Goal: Task Accomplishment & Management: Complete application form

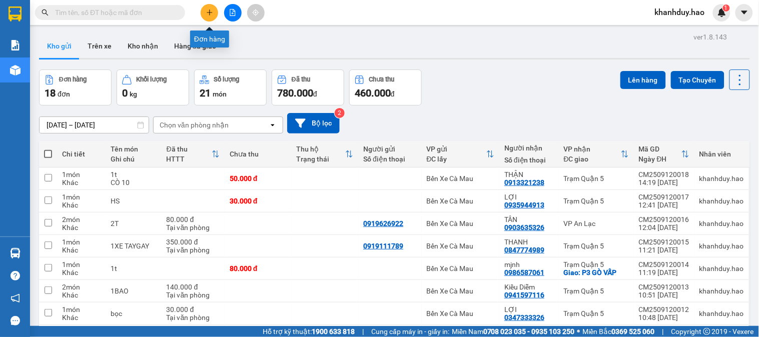
click at [205, 12] on button at bounding box center [210, 13] width 18 height 18
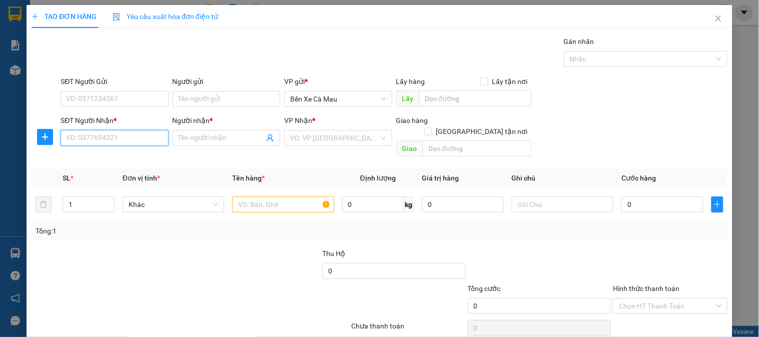
click at [100, 142] on input "SĐT Người Nhận *" at bounding box center [115, 138] width 108 height 16
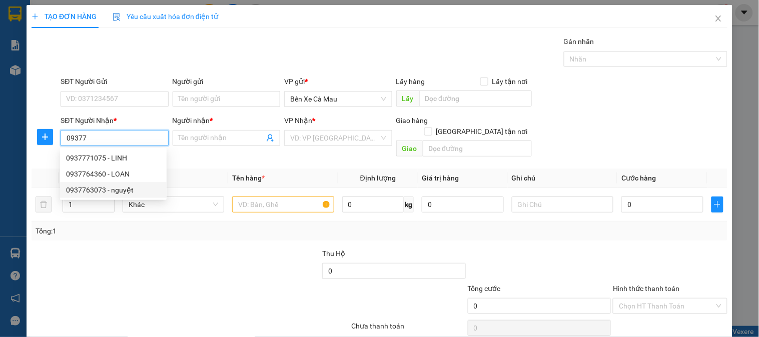
click at [121, 193] on div "0937763073 - nguyệt" at bounding box center [113, 190] width 95 height 11
type input "0937763073"
type input "nguyệt"
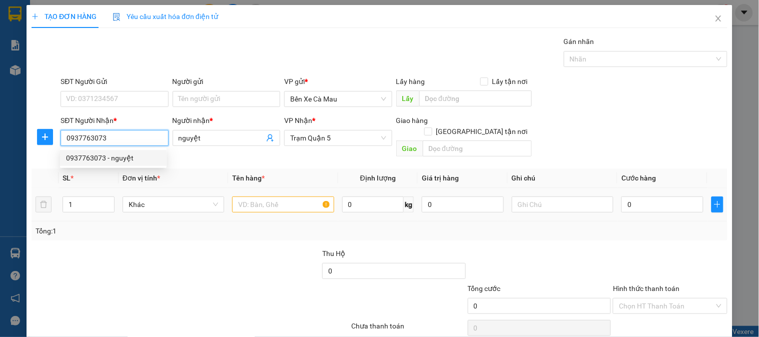
type input "80.000"
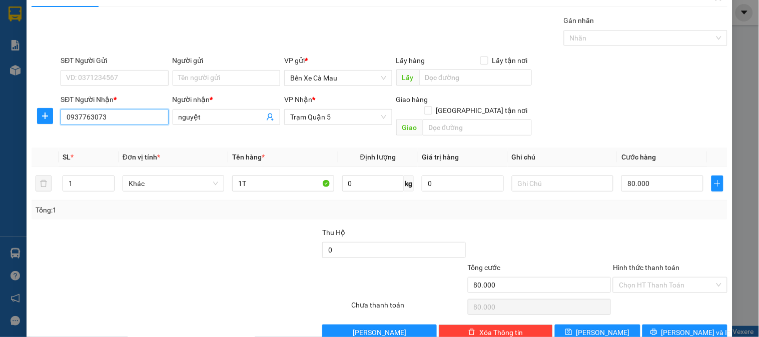
scroll to position [33, 0]
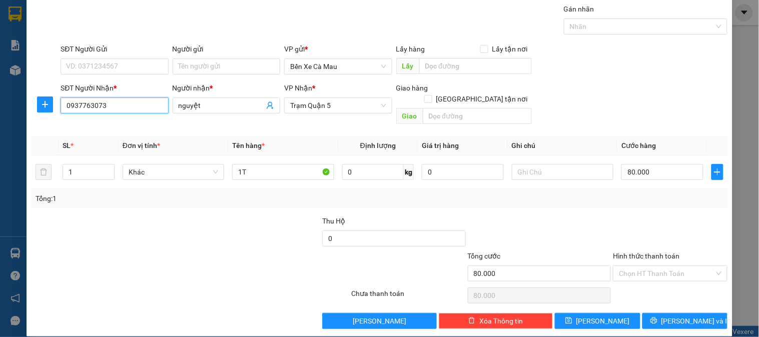
type input "0937763073"
click at [679, 272] on div "Hình thức thanh toán Chọn HT Thanh Toán" at bounding box center [670, 268] width 114 height 35
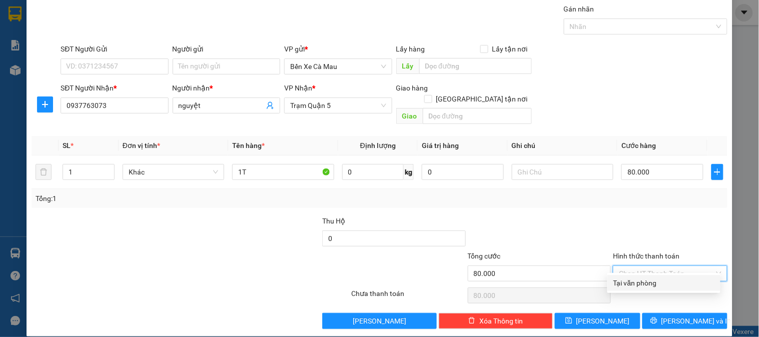
click at [671, 268] on input "Hình thức thanh toán" at bounding box center [666, 273] width 95 height 15
drag, startPoint x: 671, startPoint y: 293, endPoint x: 671, endPoint y: 300, distance: 7.0
click at [671, 295] on div "Transit Pickup Surcharge Ids Transit Deliver Surcharge Ids Transit Deliver Surc…" at bounding box center [380, 167] width 696 height 326
click at [654, 289] on div "Tại văn phòng" at bounding box center [663, 283] width 113 height 16
type input "0"
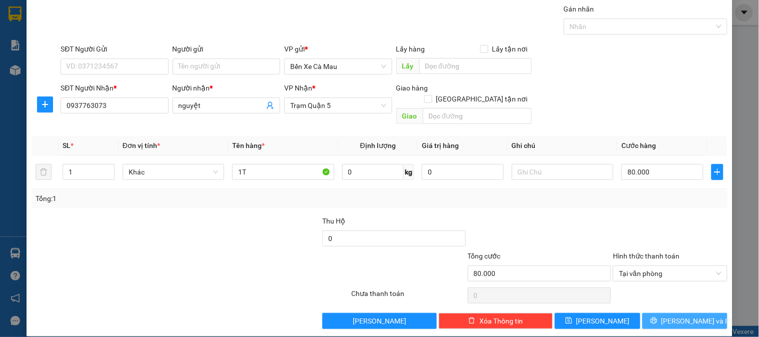
click at [654, 313] on button "Lưu và In" at bounding box center [685, 321] width 85 height 16
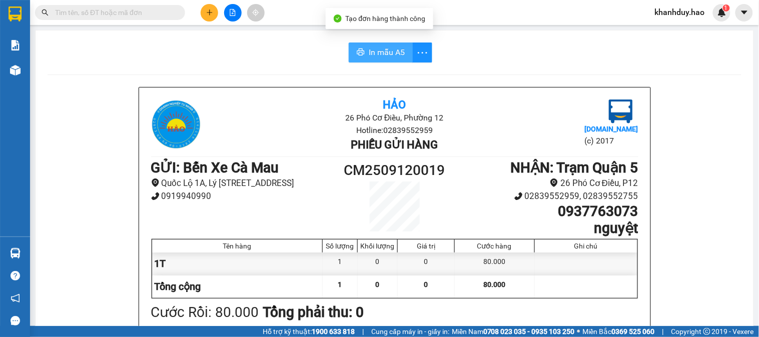
click at [370, 48] on span "In mẫu A5" at bounding box center [387, 52] width 36 height 13
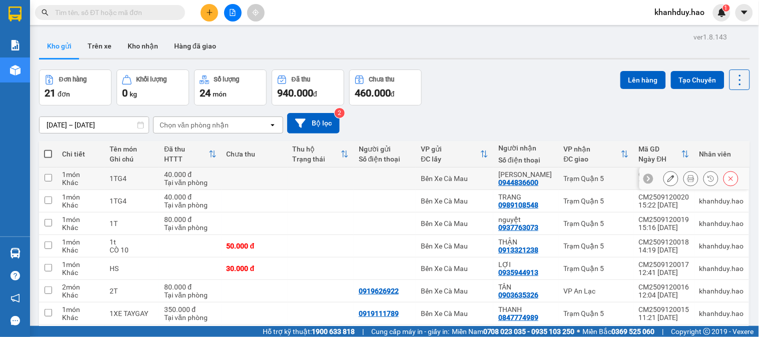
click at [688, 181] on icon at bounding box center [691, 178] width 7 height 7
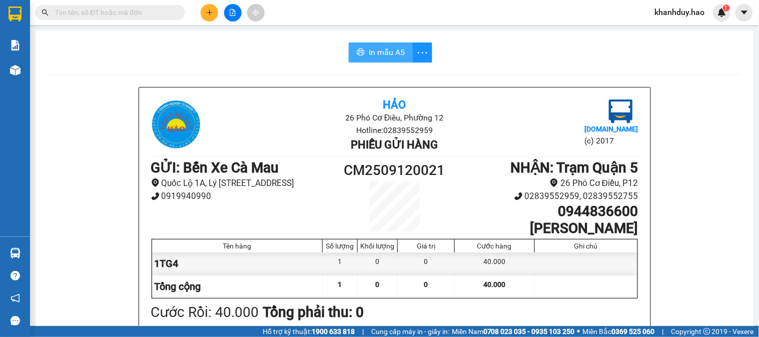
click at [358, 49] on icon "printer" at bounding box center [361, 52] width 8 height 8
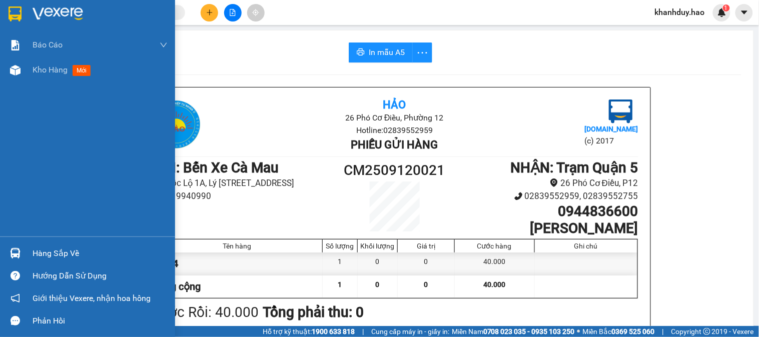
click at [23, 62] on div at bounding box center [16, 71] width 18 height 18
click at [19, 63] on div at bounding box center [16, 71] width 18 height 18
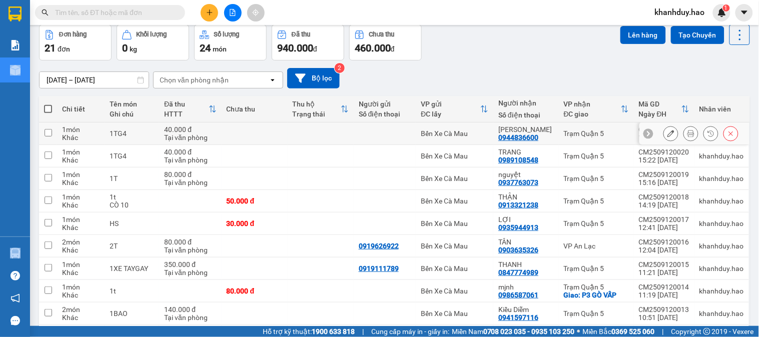
scroll to position [108, 0]
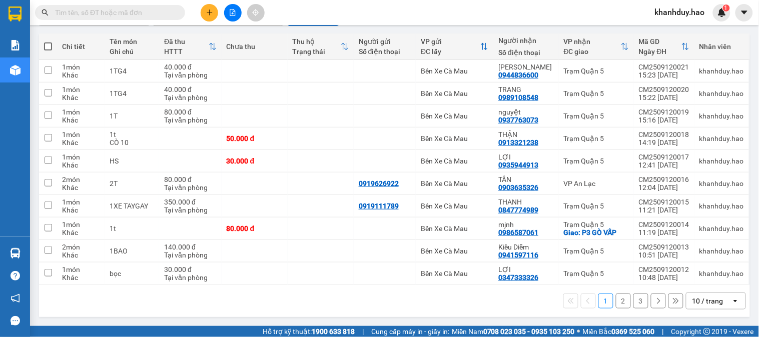
click at [703, 299] on div "10 / trang" at bounding box center [708, 301] width 31 height 10
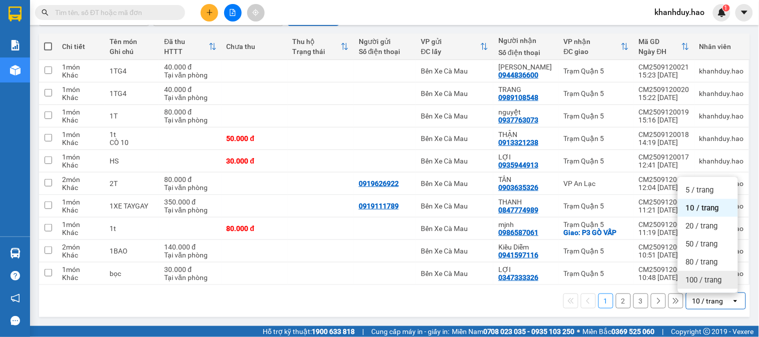
click at [706, 276] on span "100 / trang" at bounding box center [704, 280] width 36 height 10
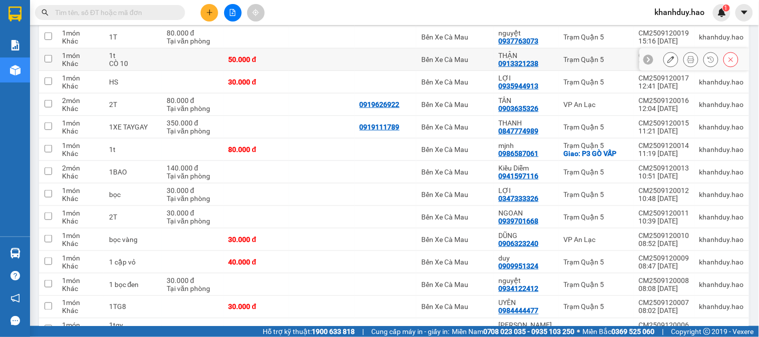
scroll to position [356, 0]
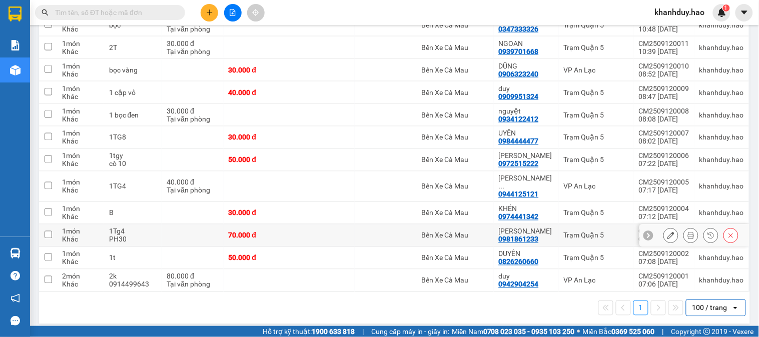
click at [263, 225] on td "70.000 đ" at bounding box center [257, 236] width 66 height 23
checkbox input "true"
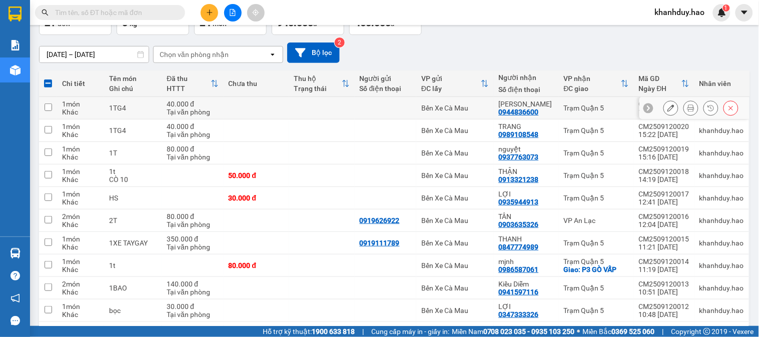
scroll to position [0, 0]
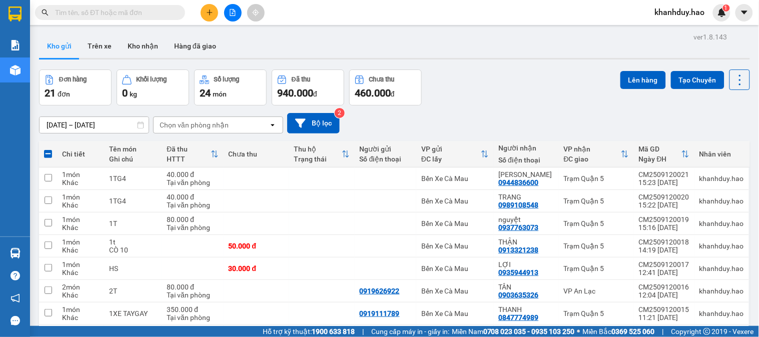
click at [46, 152] on span at bounding box center [48, 154] width 8 height 8
click at [48, 149] on input "checkbox" at bounding box center [48, 149] width 0 height 0
checkbox input "true"
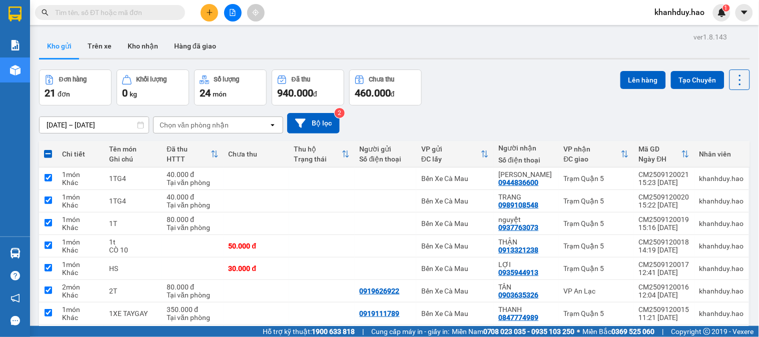
checkbox input "true"
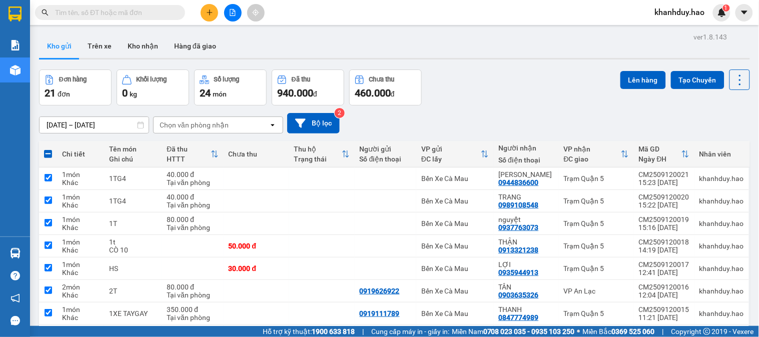
checkbox input "true"
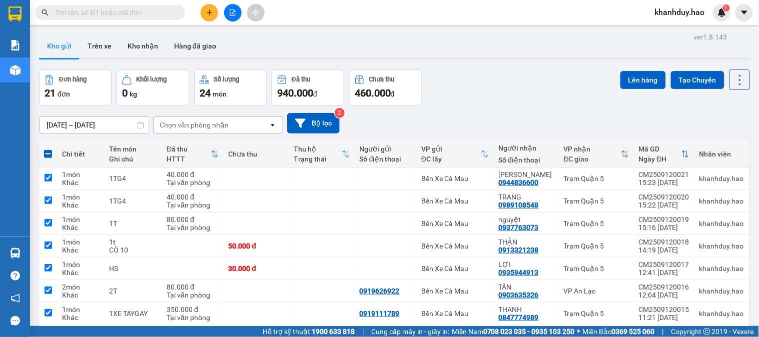
checkbox input "true"
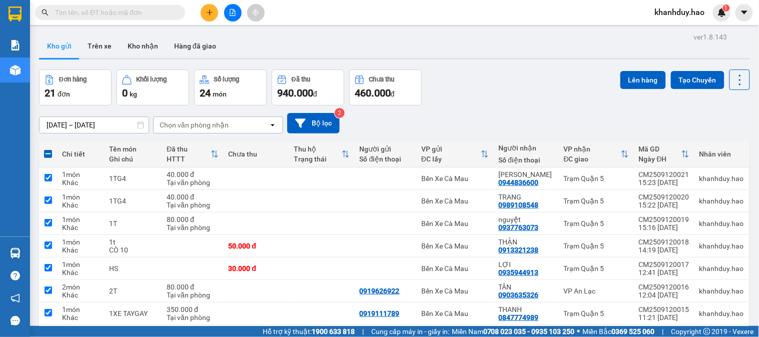
checkbox input "true"
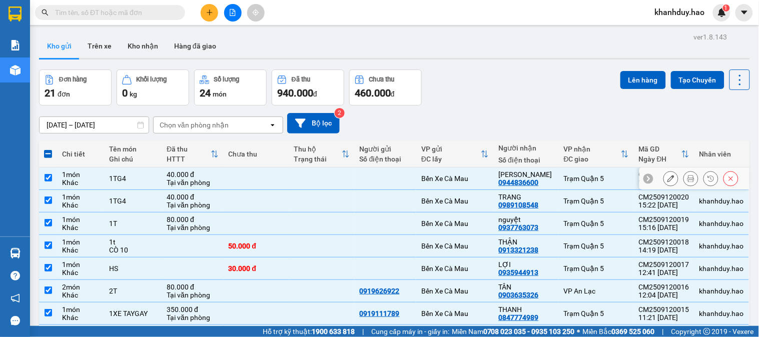
click at [171, 171] on div "40.000 đ" at bounding box center [193, 175] width 52 height 8
checkbox input "false"
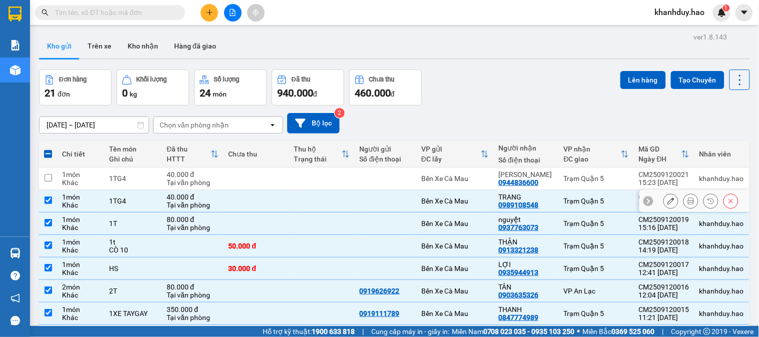
click at [176, 201] on div "Tại văn phòng" at bounding box center [193, 205] width 52 height 8
checkbox input "false"
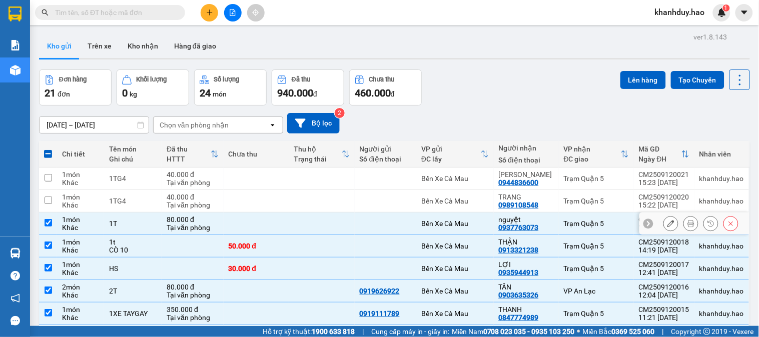
click at [447, 221] on div "Bến Xe Cà Mau" at bounding box center [455, 224] width 68 height 8
checkbox input "false"
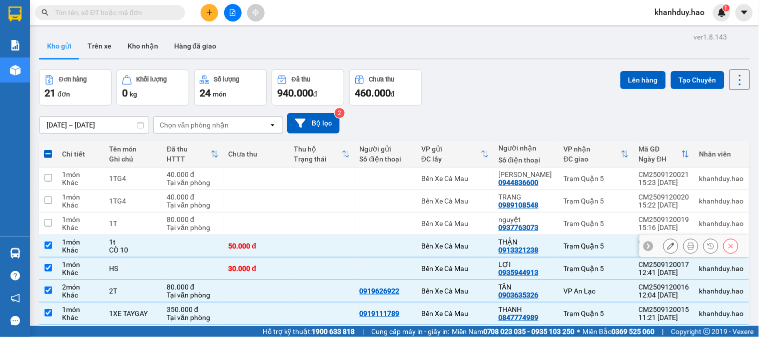
click at [433, 248] on div "Bến Xe Cà Mau" at bounding box center [455, 246] width 68 height 8
checkbox input "false"
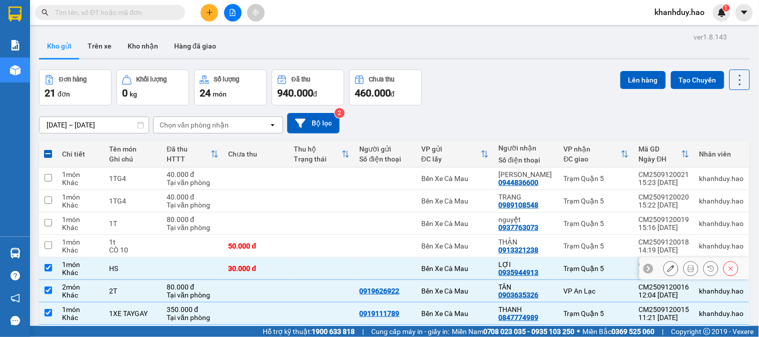
click at [425, 263] on td "Bến Xe Cà Mau" at bounding box center [455, 269] width 78 height 23
checkbox input "false"
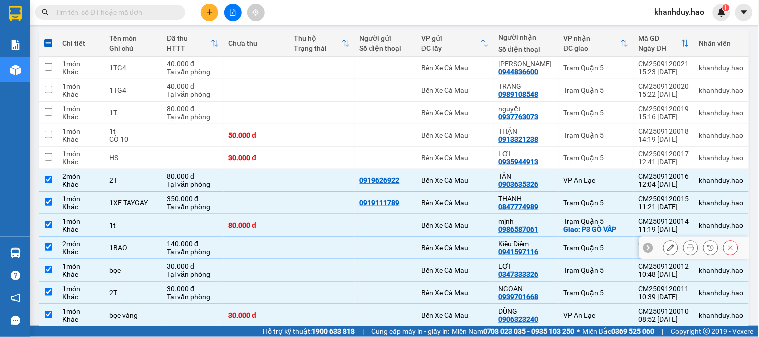
scroll to position [111, 0]
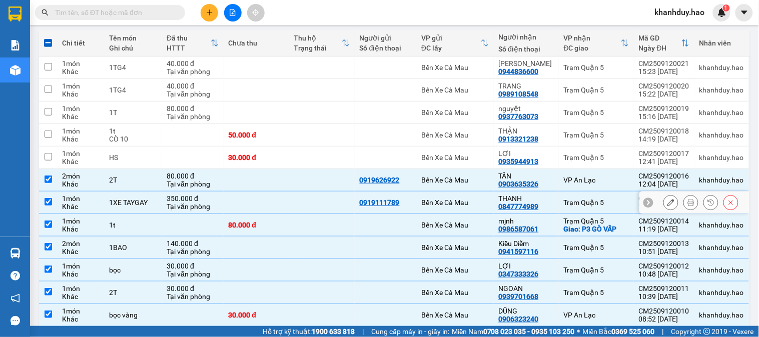
click at [336, 209] on td at bounding box center [322, 203] width 66 height 23
checkbox input "false"
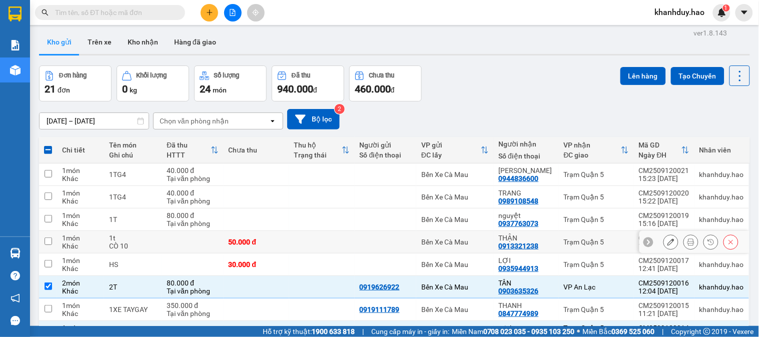
scroll to position [0, 0]
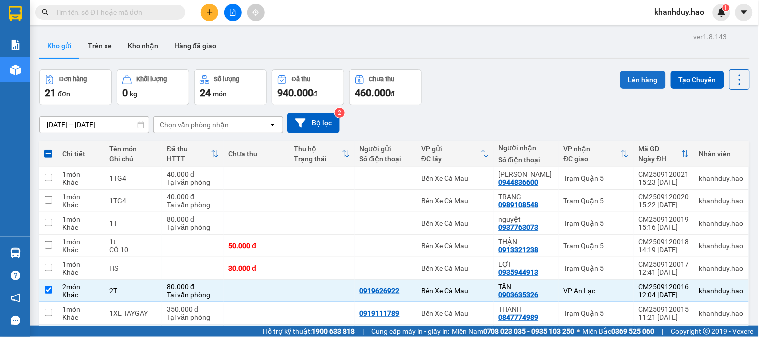
click at [626, 76] on button "Lên hàng" at bounding box center [643, 80] width 46 height 18
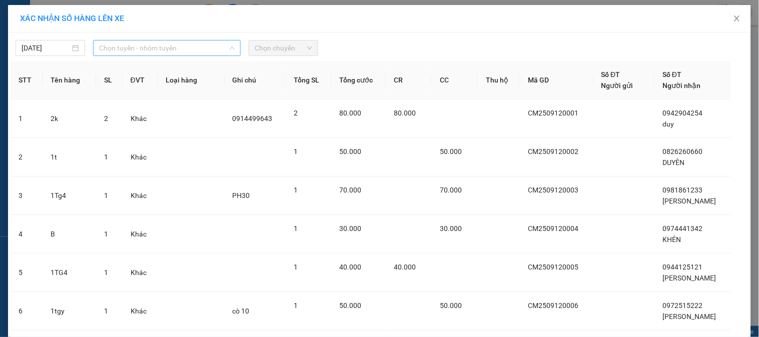
drag, startPoint x: 177, startPoint y: 46, endPoint x: 168, endPoint y: 93, distance: 47.3
click at [177, 48] on span "Chọn tuyến - nhóm tuyến" at bounding box center [167, 48] width 136 height 15
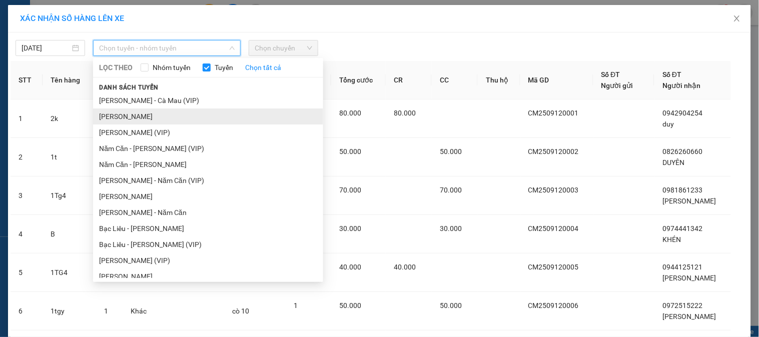
click at [162, 111] on li "[PERSON_NAME]" at bounding box center [208, 117] width 230 height 16
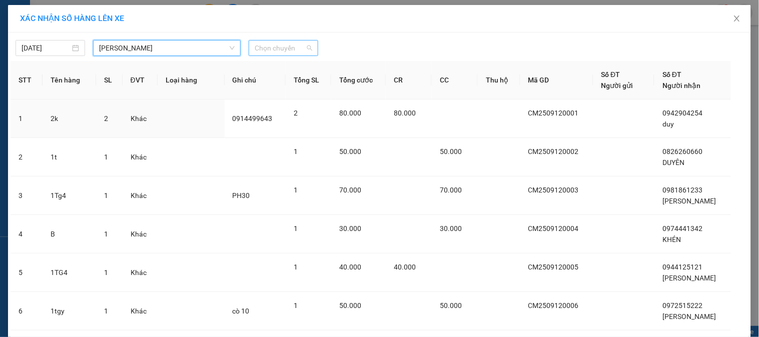
click at [311, 49] on div "Chọn chuyến" at bounding box center [284, 48] width 70 height 16
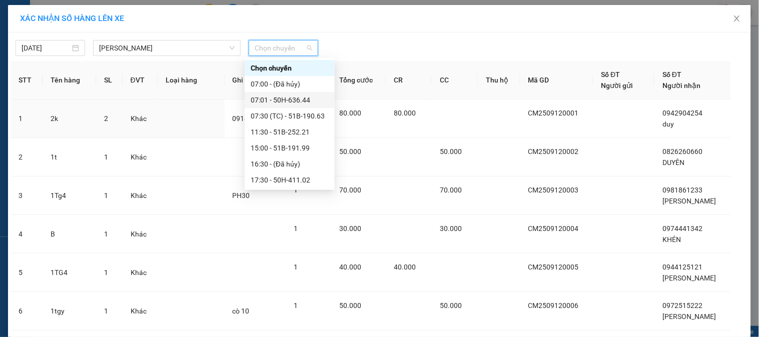
click at [284, 105] on div "07:01 - 50H-636.44" at bounding box center [290, 100] width 78 height 11
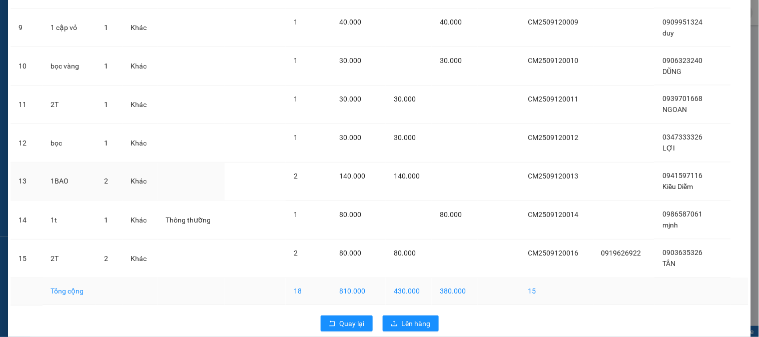
scroll to position [419, 0]
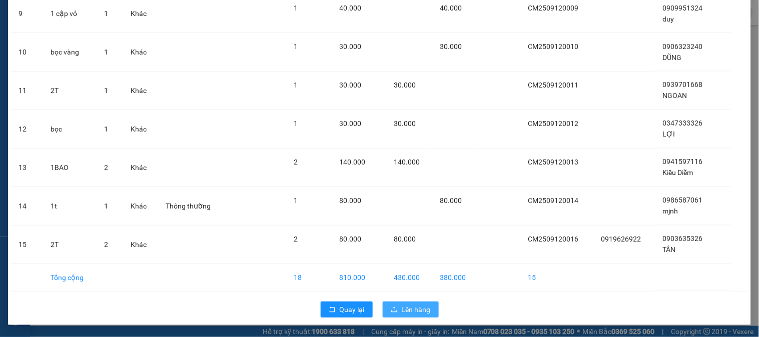
click at [404, 303] on button "Lên hàng" at bounding box center [411, 310] width 56 height 16
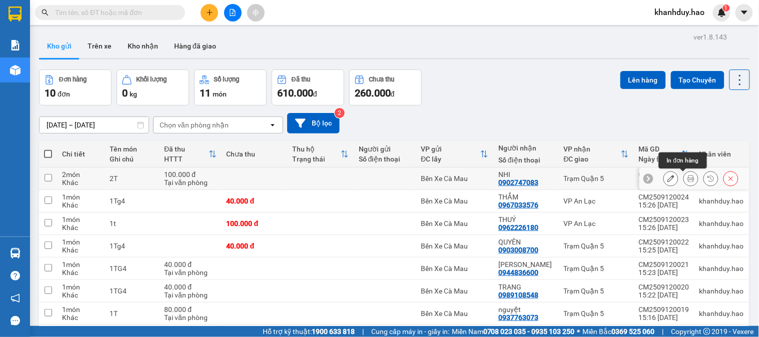
click at [685, 183] on button at bounding box center [691, 179] width 14 height 18
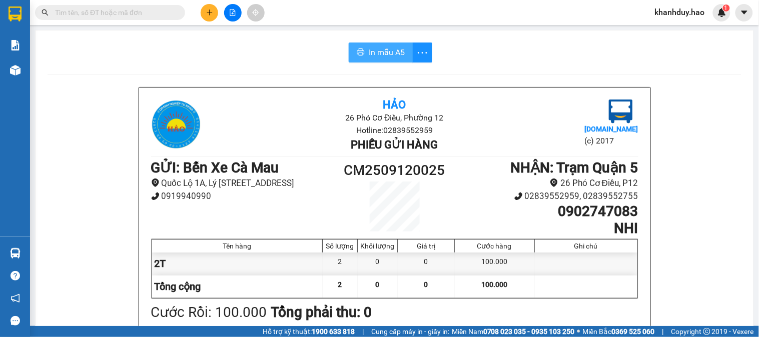
click at [369, 47] on span "In mẫu A5" at bounding box center [387, 52] width 36 height 13
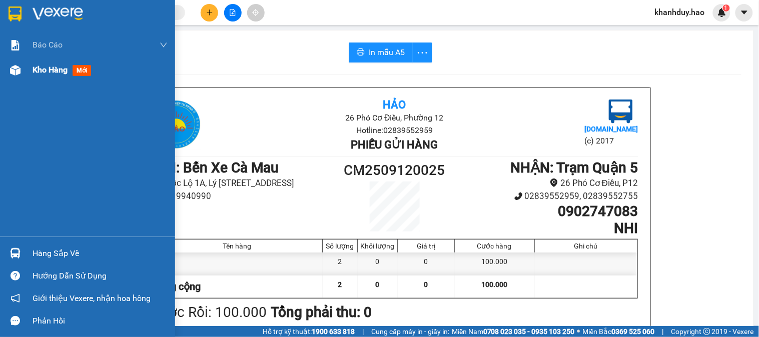
click at [33, 70] on span "Kho hàng" at bounding box center [50, 70] width 35 height 10
drag, startPoint x: 33, startPoint y: 70, endPoint x: 48, endPoint y: 69, distance: 15.1
click at [33, 70] on span "Kho hàng" at bounding box center [50, 70] width 35 height 10
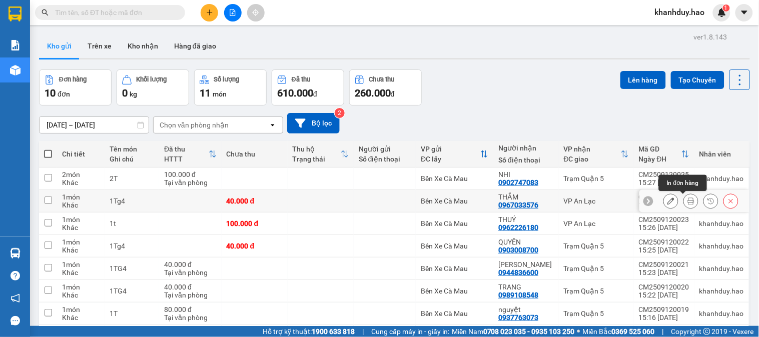
click at [688, 199] on icon at bounding box center [691, 201] width 7 height 7
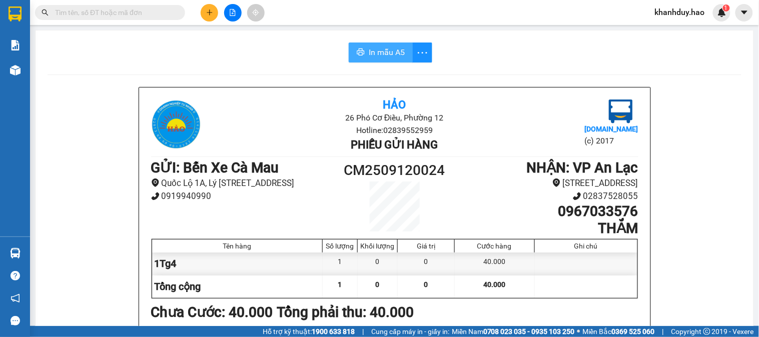
click at [363, 46] on button "In mẫu A5" at bounding box center [381, 53] width 64 height 20
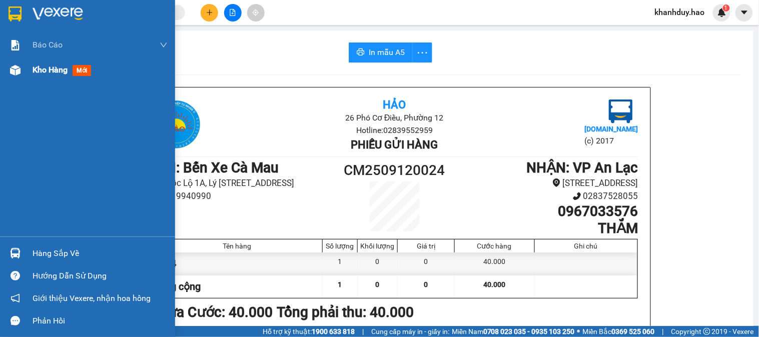
click at [27, 58] on div "Kho hàng mới" at bounding box center [87, 70] width 175 height 25
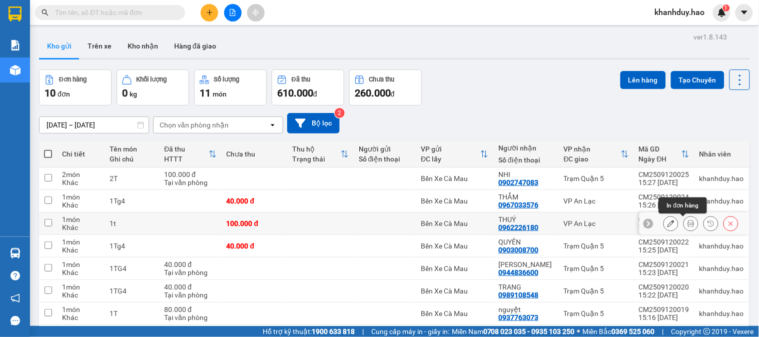
click at [688, 224] on button at bounding box center [691, 224] width 14 height 18
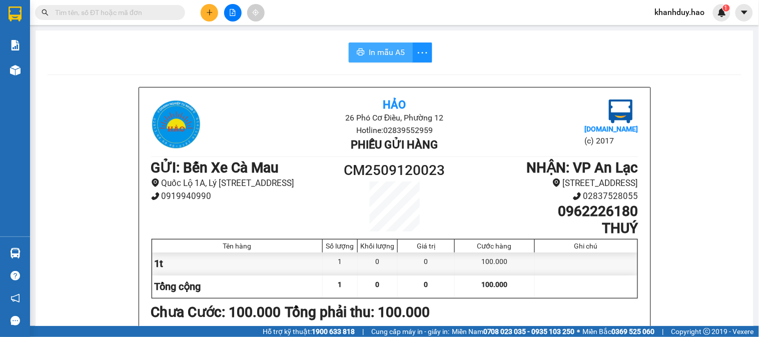
click at [365, 53] on button "In mẫu A5" at bounding box center [381, 53] width 64 height 20
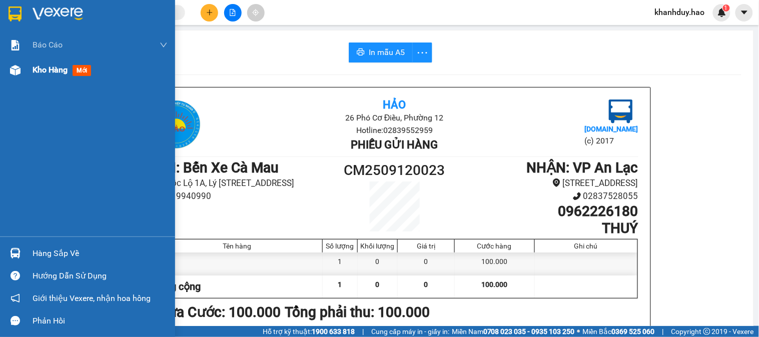
click at [20, 78] on div at bounding box center [16, 71] width 18 height 18
click at [22, 78] on div at bounding box center [16, 71] width 18 height 18
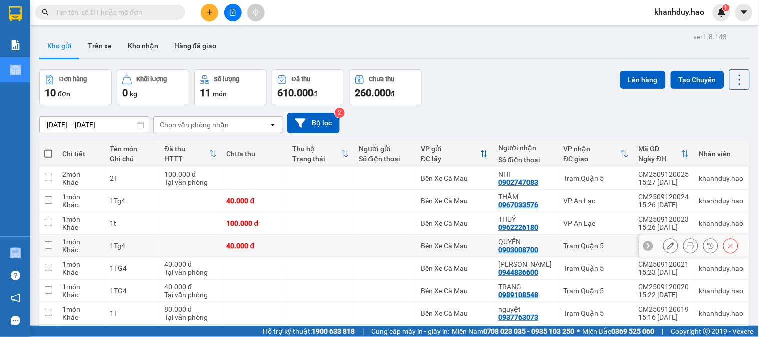
click at [688, 247] on icon at bounding box center [691, 246] width 7 height 7
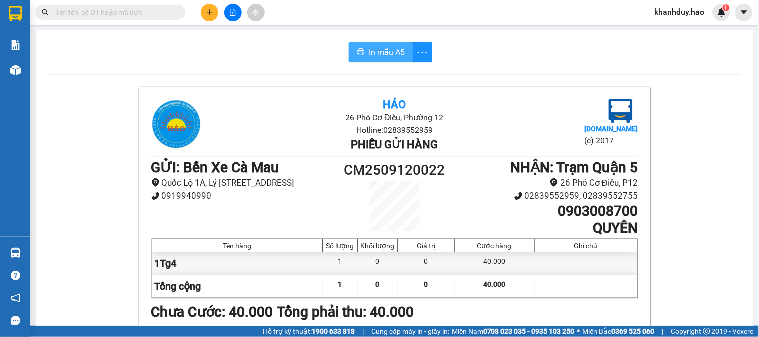
click at [386, 44] on button "In mẫu A5" at bounding box center [381, 53] width 64 height 20
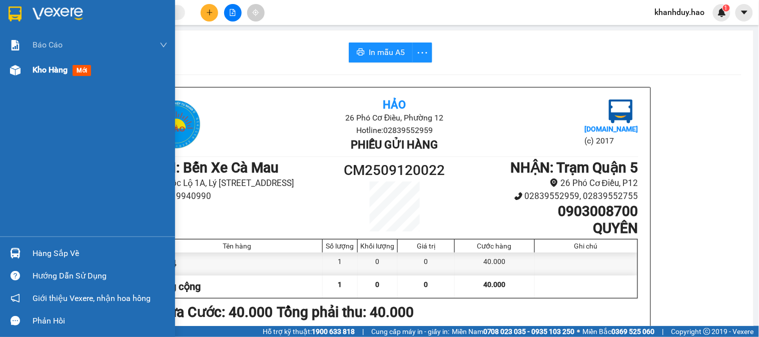
click at [49, 70] on span "Kho hàng" at bounding box center [50, 70] width 35 height 10
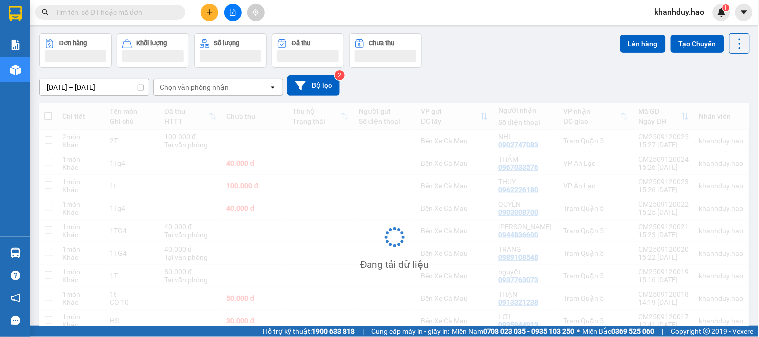
scroll to position [56, 0]
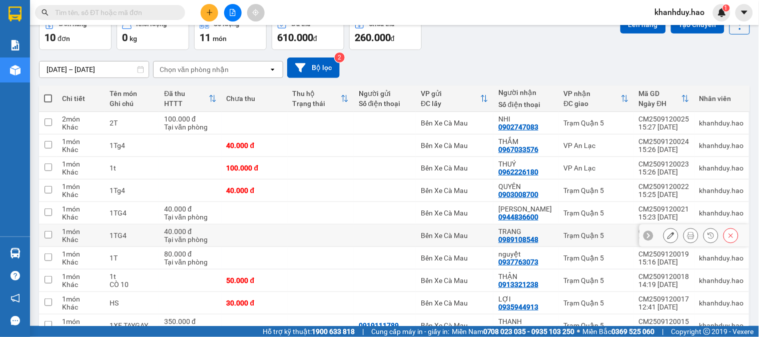
click at [688, 236] on icon at bounding box center [691, 235] width 7 height 7
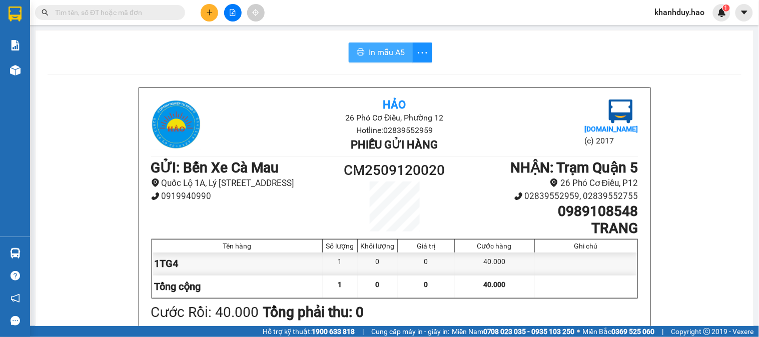
click at [388, 48] on span "In mẫu A5" at bounding box center [387, 52] width 36 height 13
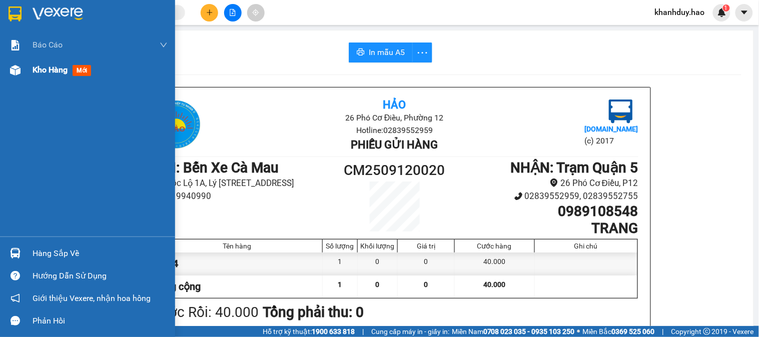
click at [37, 70] on span "Kho hàng" at bounding box center [50, 70] width 35 height 10
click at [38, 70] on span "Kho hàng" at bounding box center [50, 70] width 35 height 10
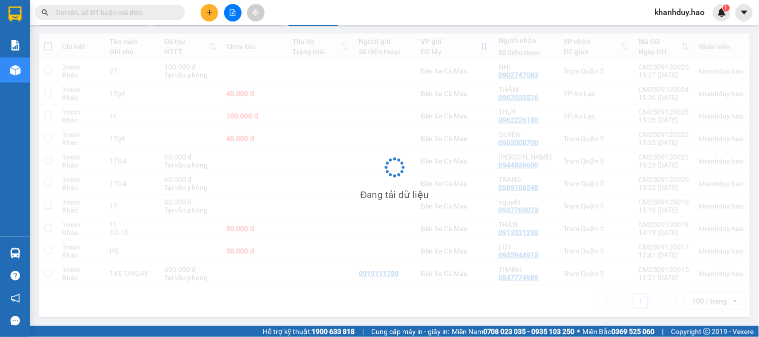
scroll to position [108, 0]
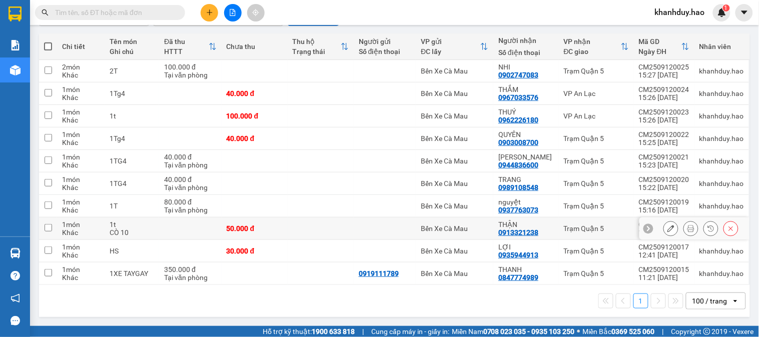
click at [688, 229] on icon at bounding box center [691, 228] width 7 height 7
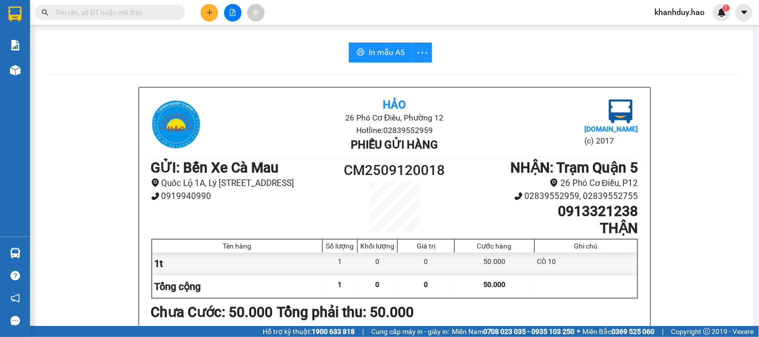
click at [386, 46] on button "In mẫu A5" at bounding box center [381, 53] width 64 height 20
click at [381, 54] on span "In mẫu A5" at bounding box center [387, 52] width 36 height 13
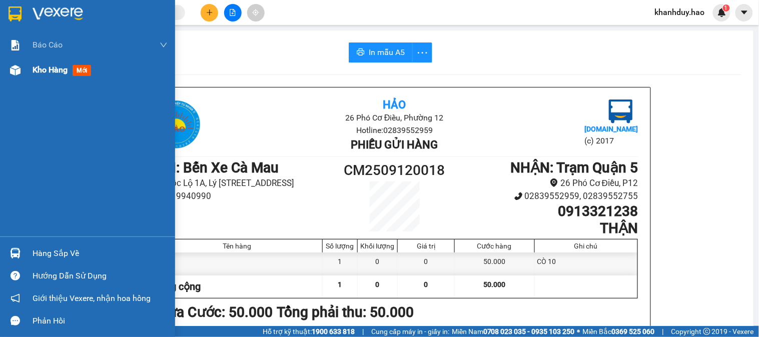
click at [63, 65] on span "Kho hàng" at bounding box center [50, 70] width 35 height 10
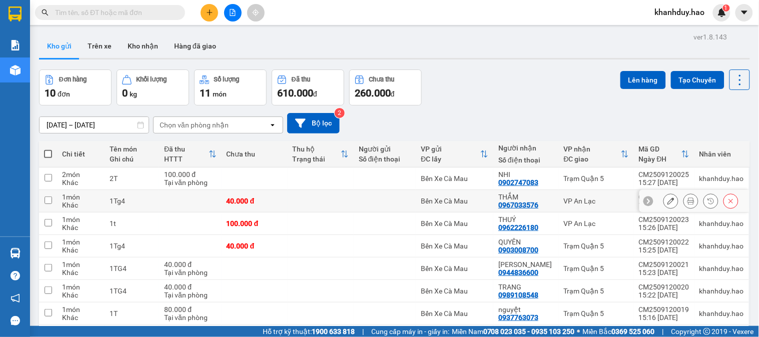
scroll to position [56, 0]
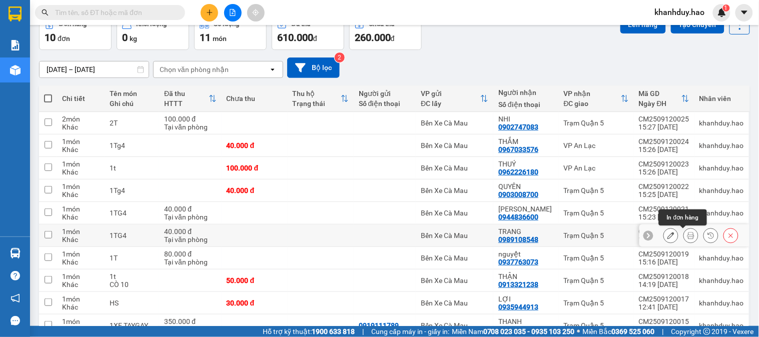
click at [684, 241] on button at bounding box center [691, 236] width 14 height 18
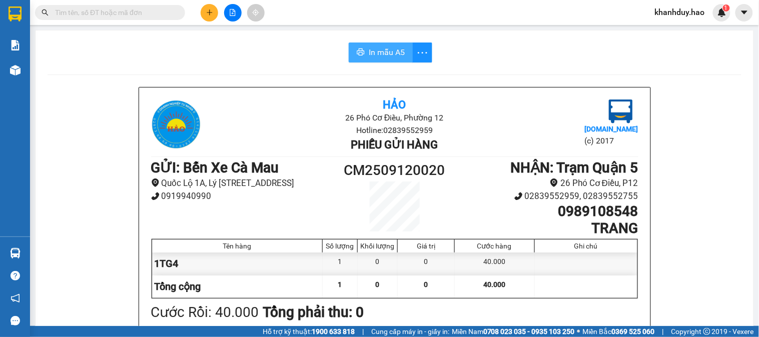
click at [363, 48] on button "In mẫu A5" at bounding box center [381, 53] width 64 height 20
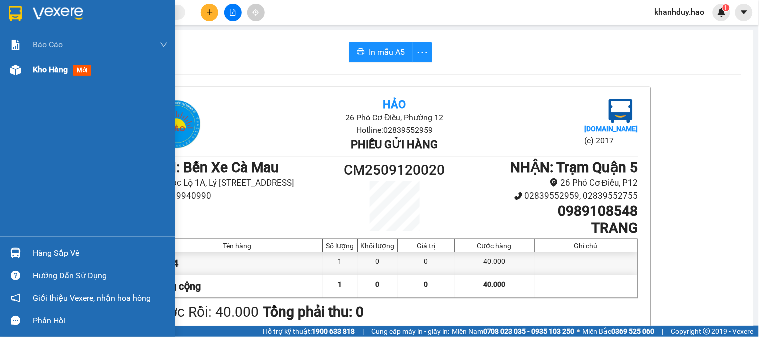
click at [48, 67] on span "Kho hàng" at bounding box center [50, 70] width 35 height 10
drag, startPoint x: 48, startPoint y: 67, endPoint x: 58, endPoint y: 67, distance: 10.5
click at [58, 67] on span "Kho hàng" at bounding box center [50, 70] width 35 height 10
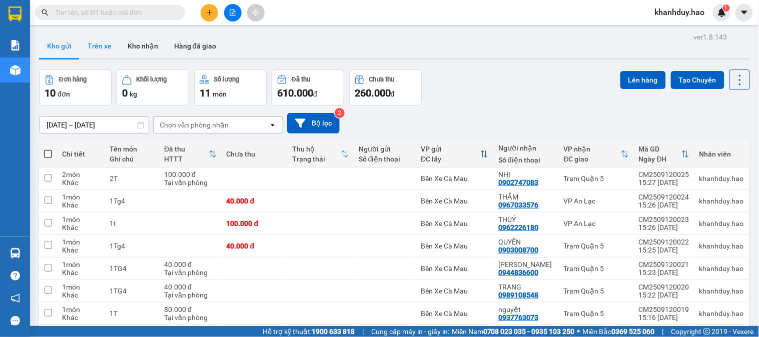
click at [107, 52] on button "Trên xe" at bounding box center [100, 46] width 40 height 24
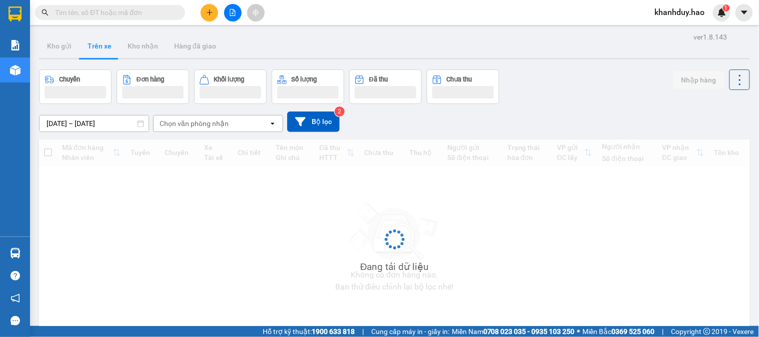
click at [214, 130] on div "Chọn văn phòng nhận" at bounding box center [211, 124] width 115 height 16
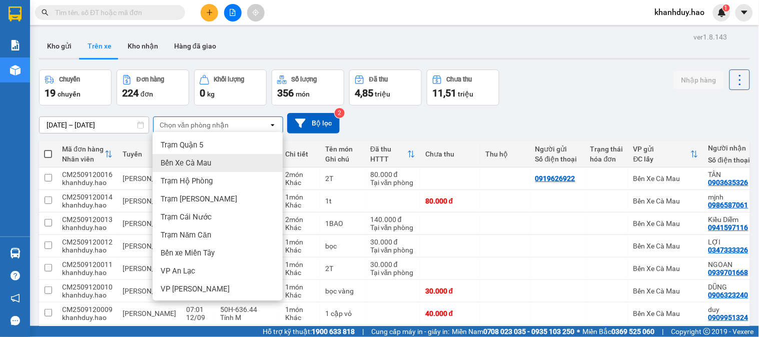
click at [209, 167] on span "Bến Xe Cà Mau" at bounding box center [186, 163] width 51 height 10
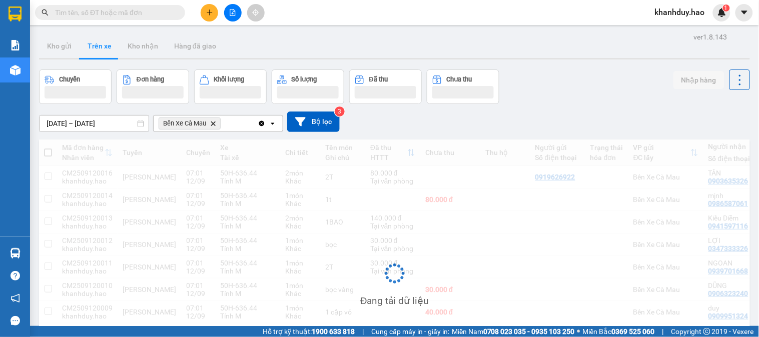
click at [99, 118] on input "[DATE] – [DATE]" at bounding box center [94, 124] width 109 height 16
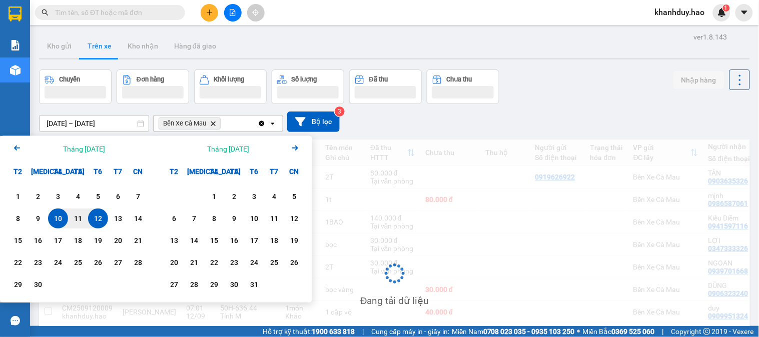
click at [98, 221] on div "12" at bounding box center [98, 219] width 14 height 12
type input "12/09/2025 – 12/09/2025"
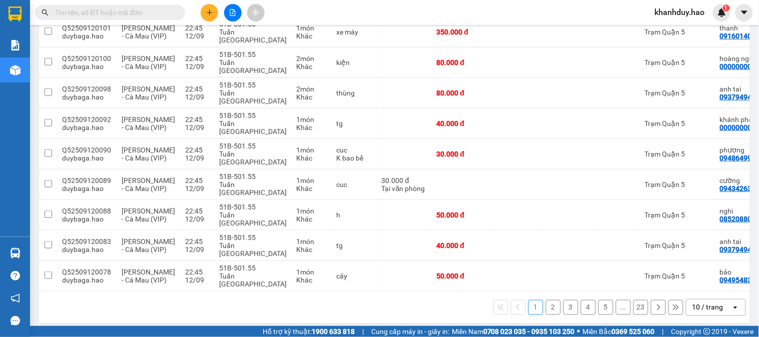
scroll to position [192, 0]
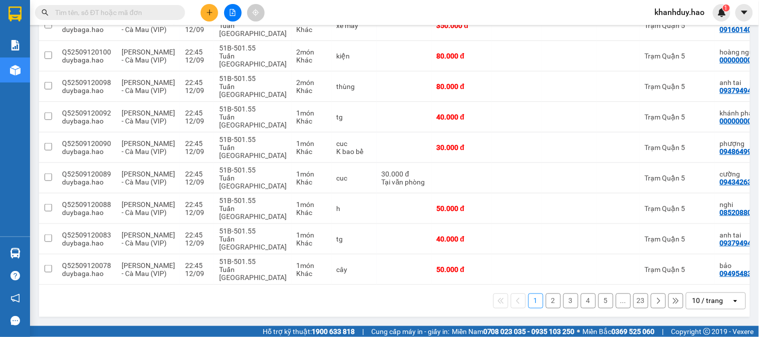
click at [707, 304] on div "10 / trang" at bounding box center [708, 301] width 31 height 10
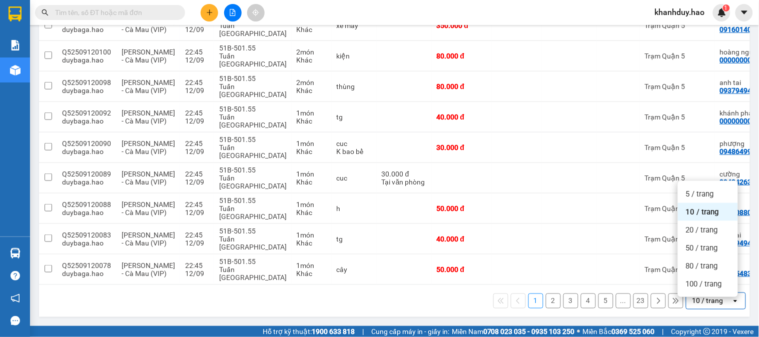
click at [716, 295] on div "10 / trang" at bounding box center [709, 301] width 45 height 16
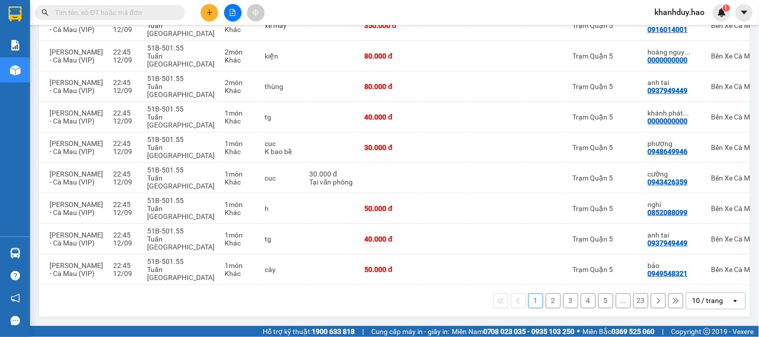
scroll to position [0, 113]
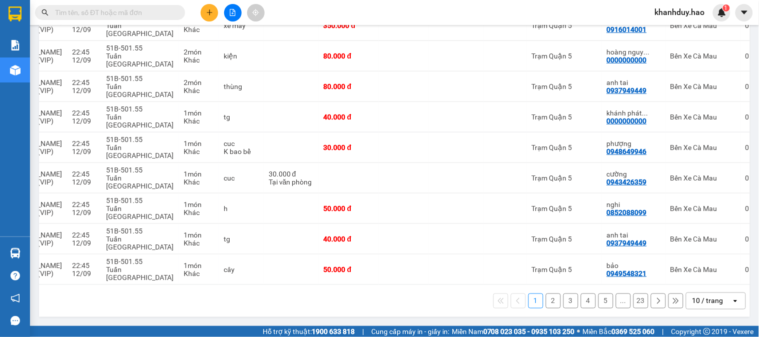
click at [716, 302] on div "10 / trang" at bounding box center [709, 301] width 45 height 16
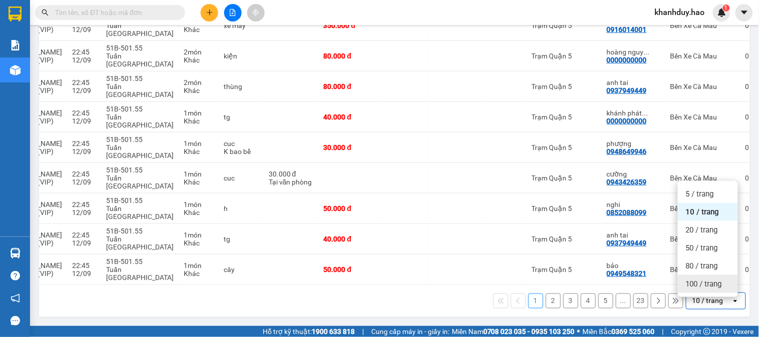
click at [720, 279] on span "100 / trang" at bounding box center [704, 284] width 36 height 10
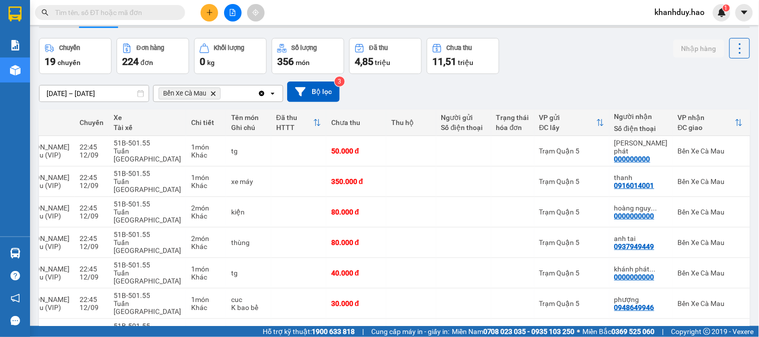
scroll to position [0, 0]
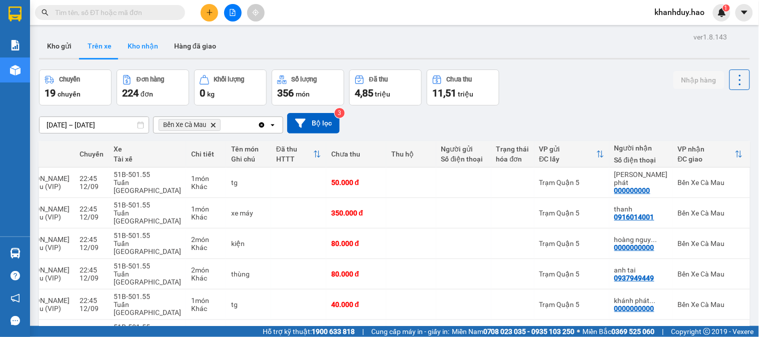
click at [141, 52] on button "Kho nhận" at bounding box center [143, 46] width 47 height 24
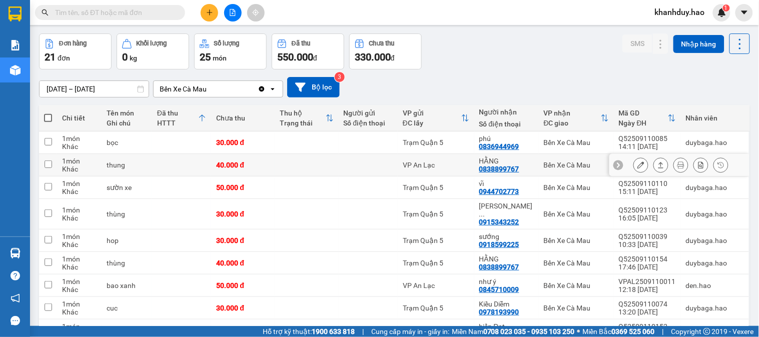
scroll to position [56, 0]
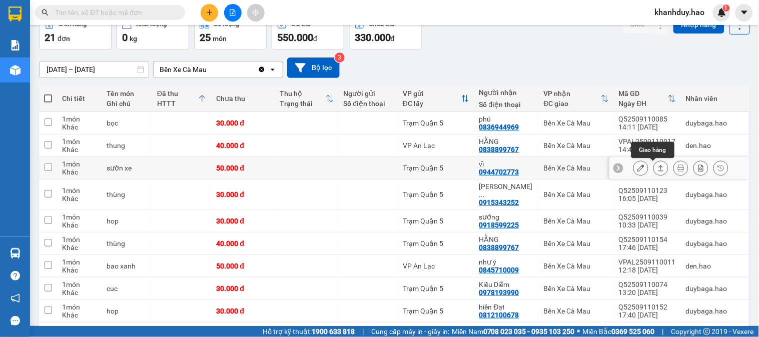
click at [654, 169] on button at bounding box center [661, 169] width 14 height 18
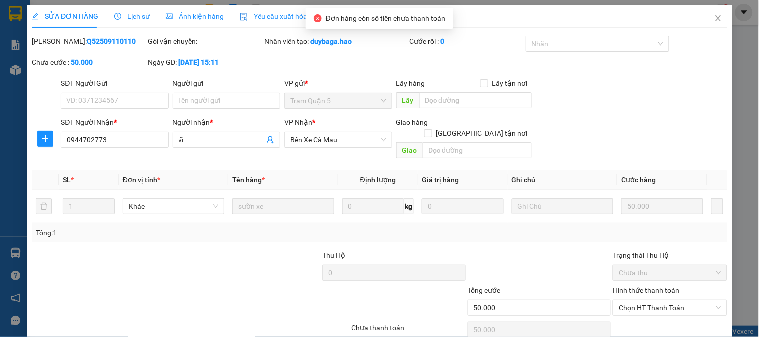
type input "0944702773"
type input "vĩ"
type input "50.000"
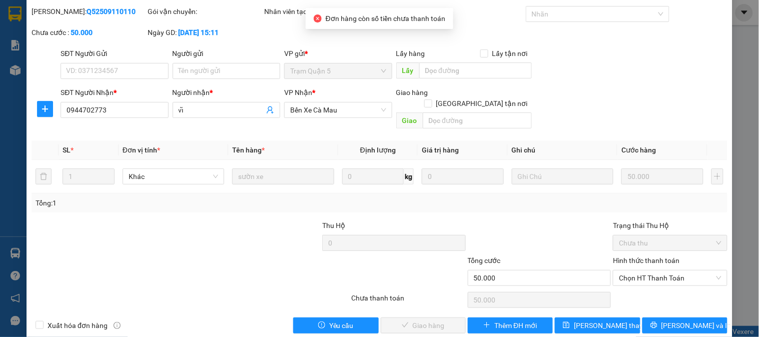
click at [657, 276] on div "Hình thức thanh toán Chọn HT Thanh Toán" at bounding box center [670, 272] width 114 height 35
click at [650, 292] on div "Chọn HT Thanh Toán" at bounding box center [670, 300] width 116 height 20
click at [650, 271] on span "Chọn HT Thanh Toán" at bounding box center [670, 278] width 102 height 15
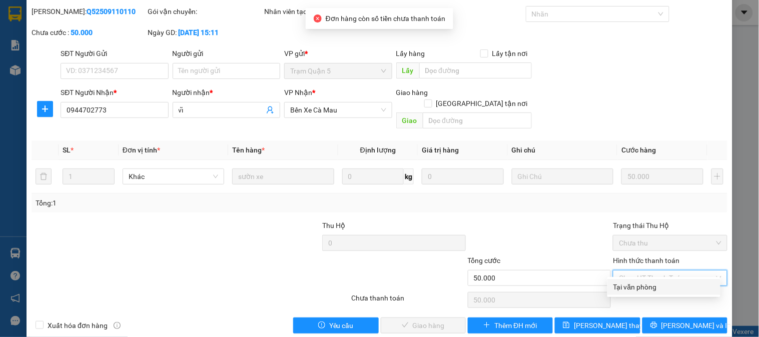
drag, startPoint x: 631, startPoint y: 291, endPoint x: 438, endPoint y: 300, distance: 193.4
click at [630, 291] on div "Tại văn phòng" at bounding box center [663, 287] width 101 height 11
type input "0"
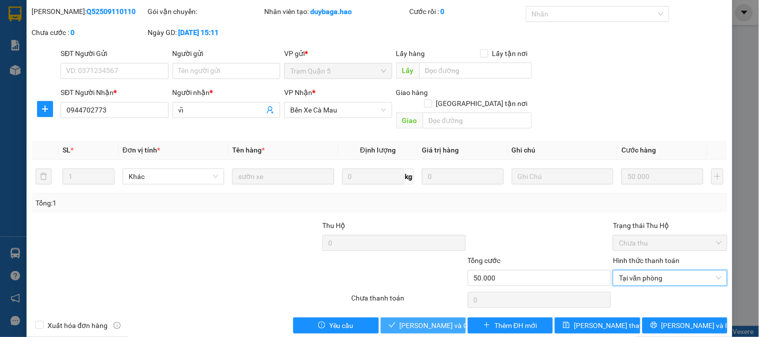
click at [389, 322] on span "check" at bounding box center [392, 326] width 7 height 8
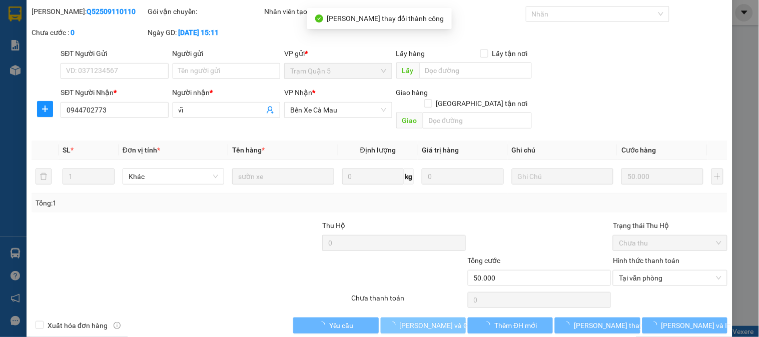
scroll to position [0, 0]
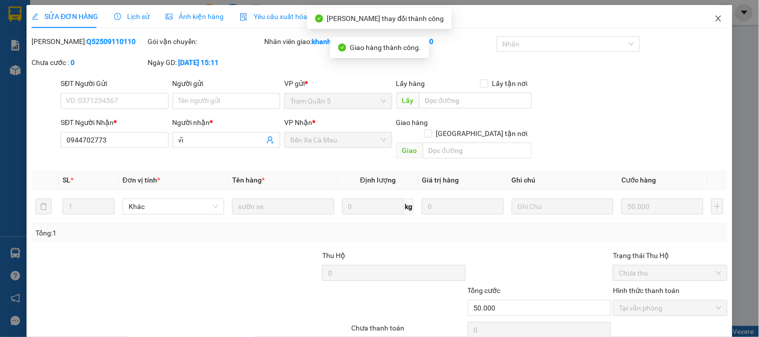
click at [719, 19] on span "Close" at bounding box center [719, 19] width 28 height 28
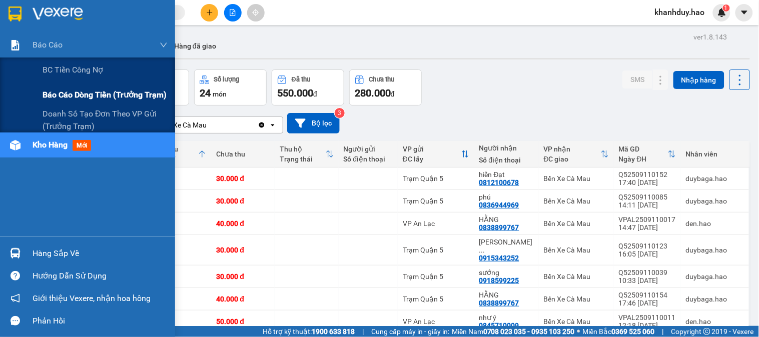
click at [63, 93] on span "Báo cáo dòng tiền (trưởng trạm)" at bounding box center [105, 95] width 124 height 13
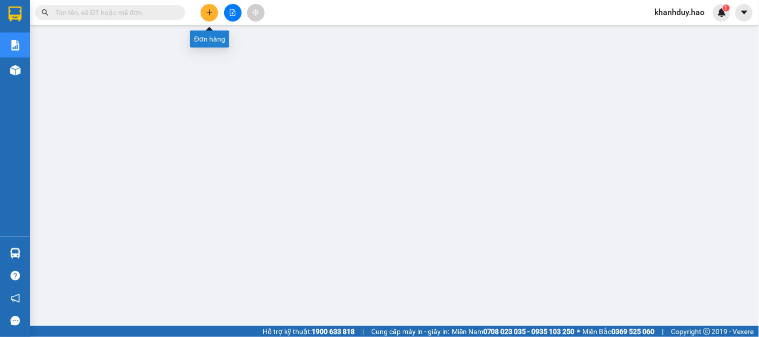
click at [216, 15] on button at bounding box center [210, 13] width 18 height 18
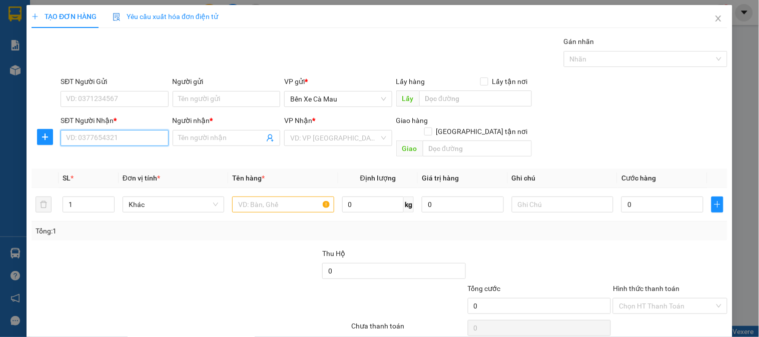
click at [76, 144] on input "SĐT Người Nhận *" at bounding box center [115, 138] width 108 height 16
click at [122, 157] on div "0912938039 - CÚC" at bounding box center [113, 158] width 95 height 11
type input "0912938039"
type input "CÚC"
type input "30.000"
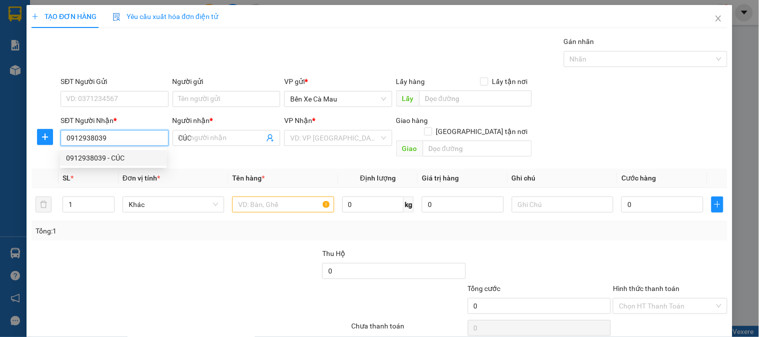
type input "30.000"
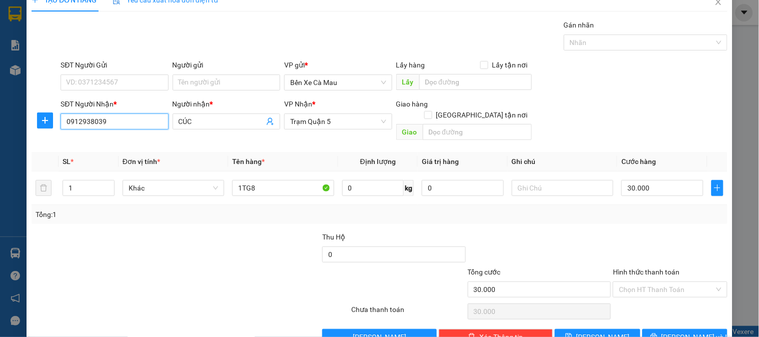
scroll to position [33, 0]
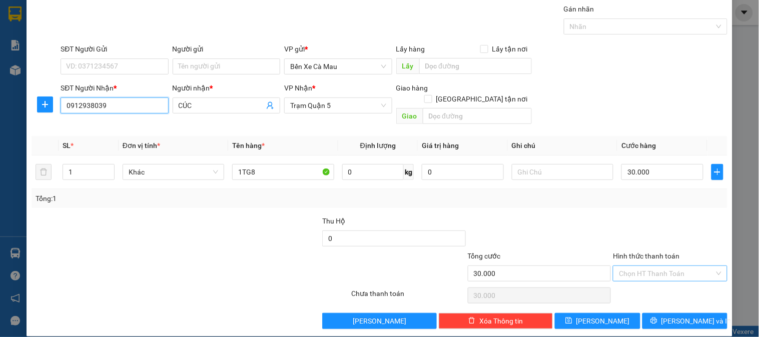
type input "0912938039"
click at [666, 266] on input "Hình thức thanh toán" at bounding box center [666, 273] width 95 height 15
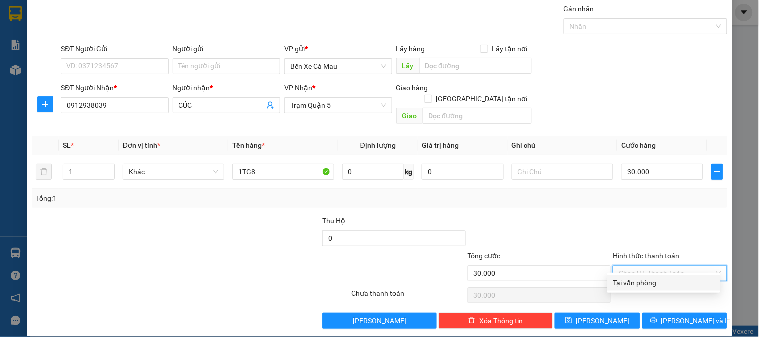
click at [662, 284] on div "Tại văn phòng" at bounding box center [663, 283] width 101 height 11
type input "0"
click at [674, 318] on div "TẠO ĐƠN HÀNG Yêu cầu xuất hóa đơn điện tử Transit Pickup Surcharge Ids Transit …" at bounding box center [380, 154] width 706 height 364
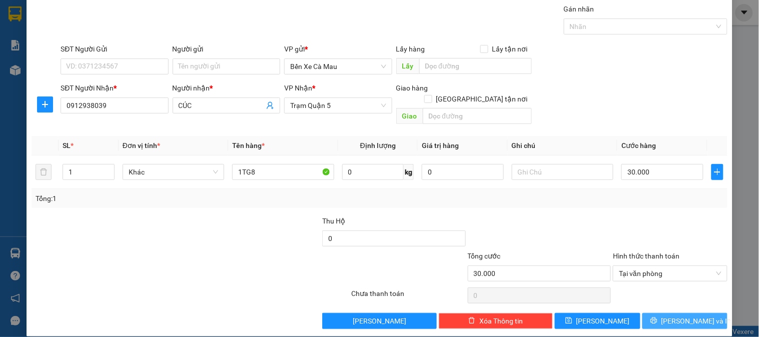
click at [658, 317] on icon "printer" at bounding box center [654, 320] width 7 height 7
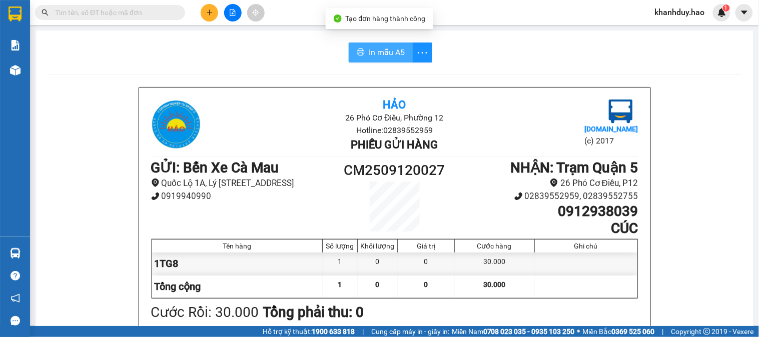
click at [369, 53] on span "In mẫu A5" at bounding box center [387, 52] width 36 height 13
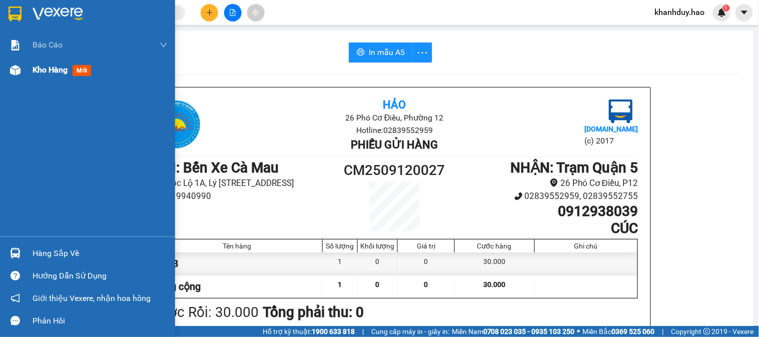
click at [24, 81] on div "Kho hàng mới" at bounding box center [87, 70] width 175 height 25
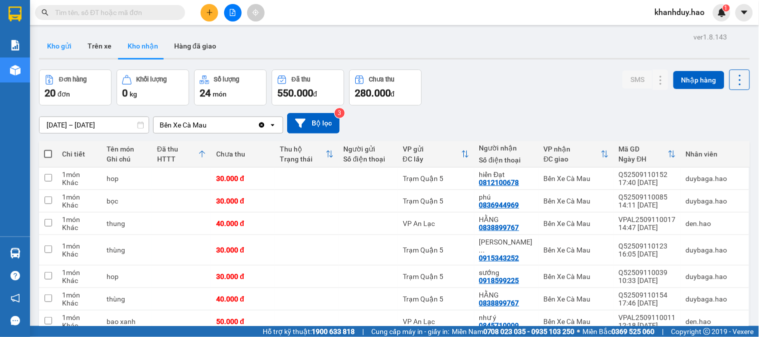
click at [47, 43] on button "Kho gửi" at bounding box center [59, 46] width 41 height 24
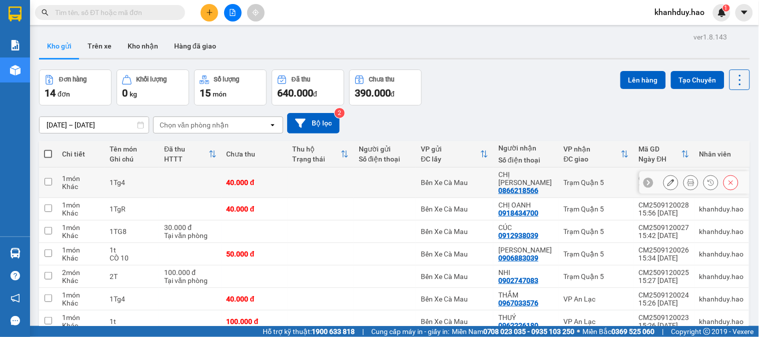
click at [688, 179] on icon at bounding box center [691, 182] width 7 height 7
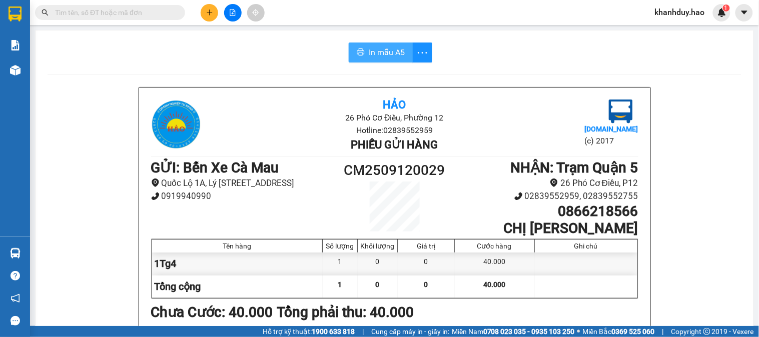
click at [379, 53] on span "In mẫu A5" at bounding box center [387, 52] width 36 height 13
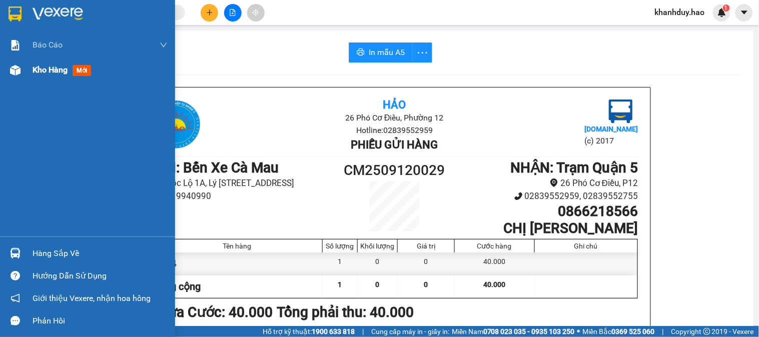
click at [34, 73] on span "Kho hàng" at bounding box center [50, 70] width 35 height 10
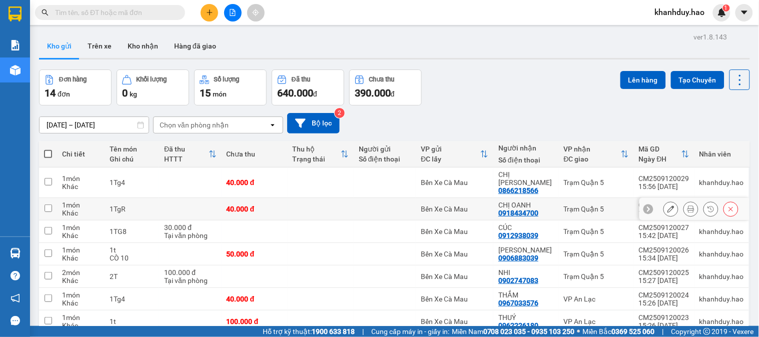
click at [688, 206] on icon at bounding box center [691, 209] width 7 height 7
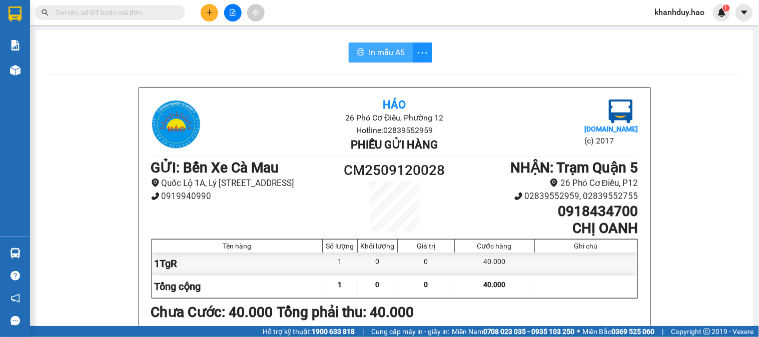
click at [375, 54] on span "In mẫu A5" at bounding box center [387, 52] width 36 height 13
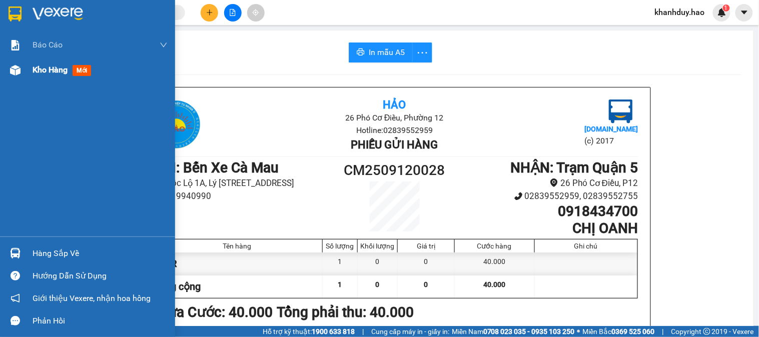
click at [56, 66] on span "Kho hàng" at bounding box center [50, 70] width 35 height 10
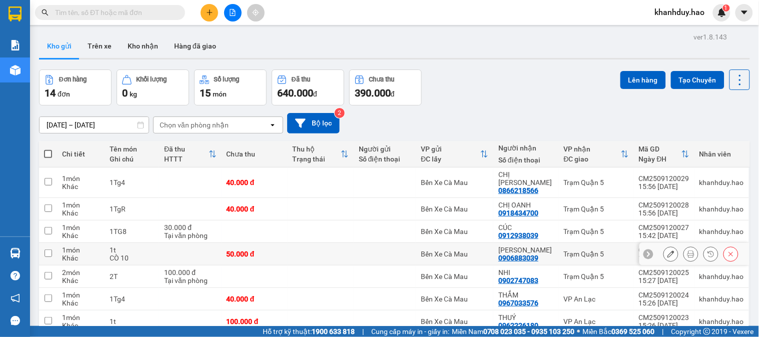
click at [688, 251] on icon at bounding box center [691, 254] width 7 height 7
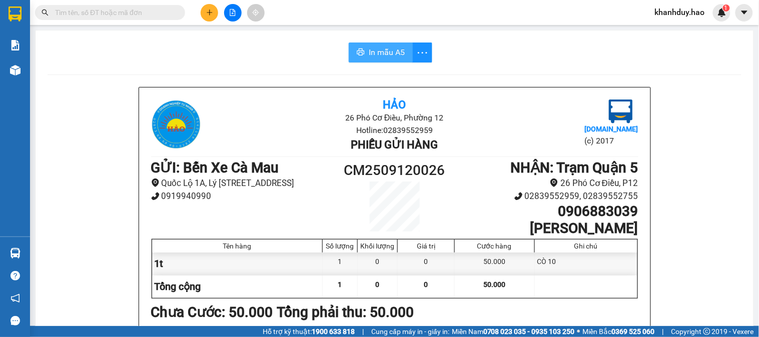
click at [362, 51] on button "In mẫu A5" at bounding box center [381, 53] width 64 height 20
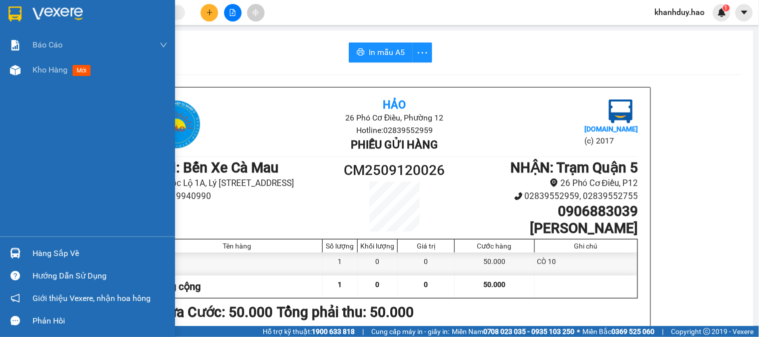
drag, startPoint x: 36, startPoint y: 81, endPoint x: 0, endPoint y: 8, distance: 81.5
click at [37, 81] on div "Kho hàng mới" at bounding box center [100, 70] width 135 height 25
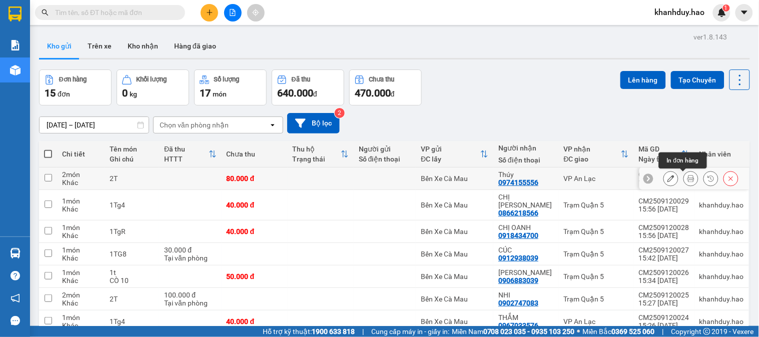
click at [688, 179] on icon at bounding box center [691, 178] width 7 height 7
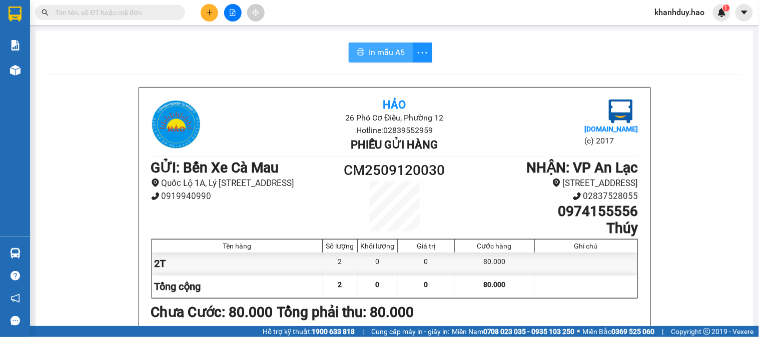
click at [361, 46] on button "In mẫu A5" at bounding box center [381, 53] width 64 height 20
